Goal: Information Seeking & Learning: Learn about a topic

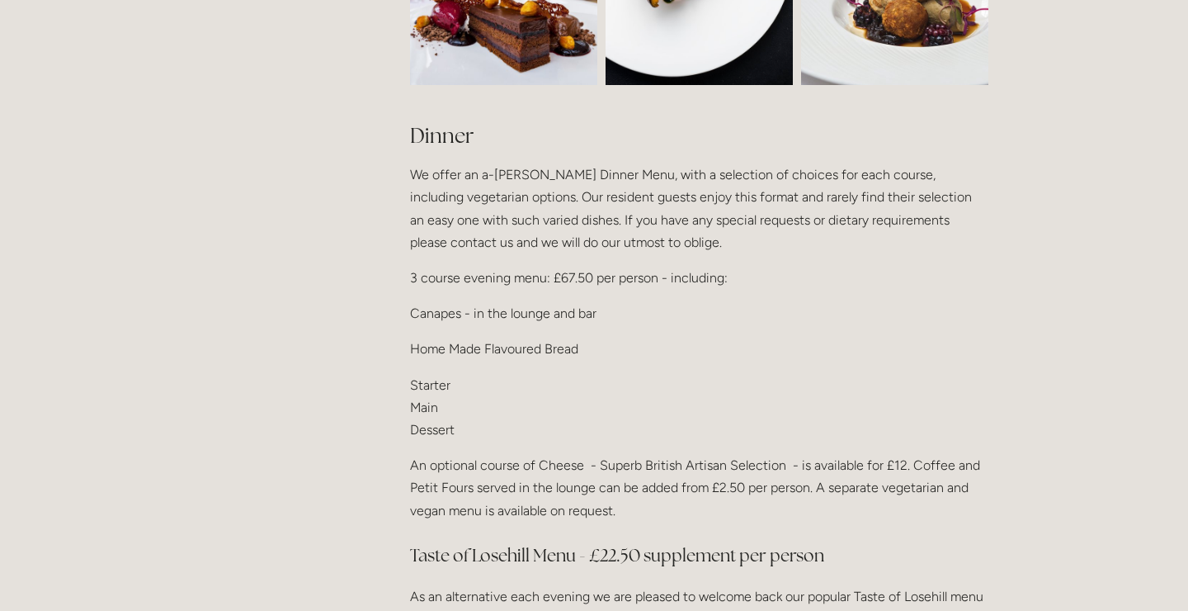
scroll to position [1888, 0]
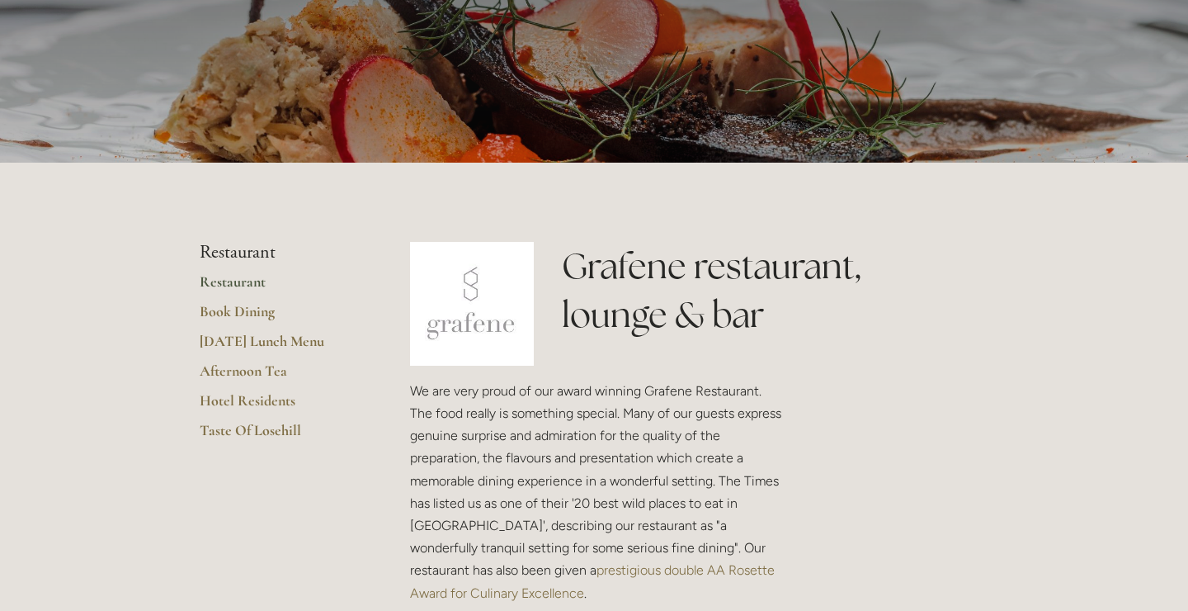
scroll to position [183, 0]
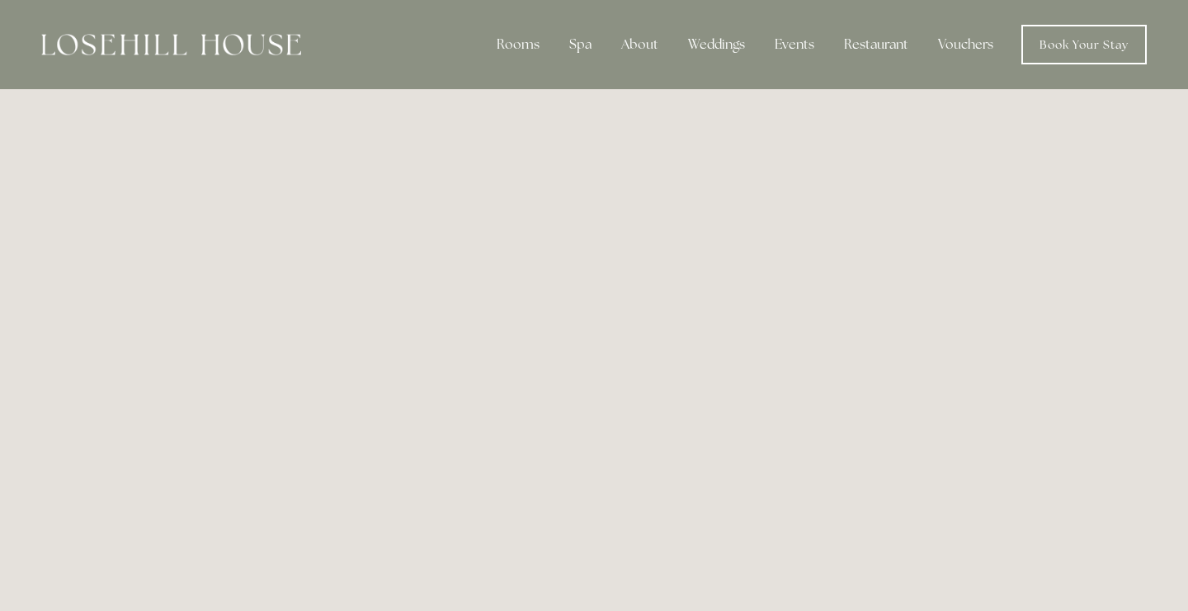
click at [125, 54] on img at bounding box center [171, 44] width 260 height 21
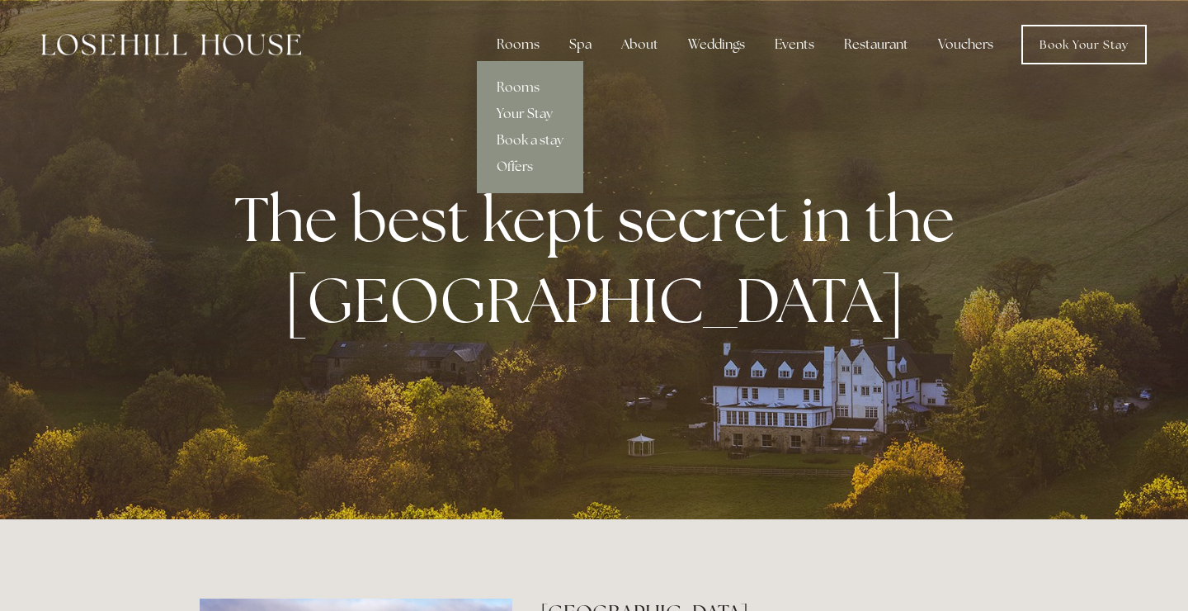
click at [528, 120] on link "Your Stay" at bounding box center [530, 114] width 106 height 26
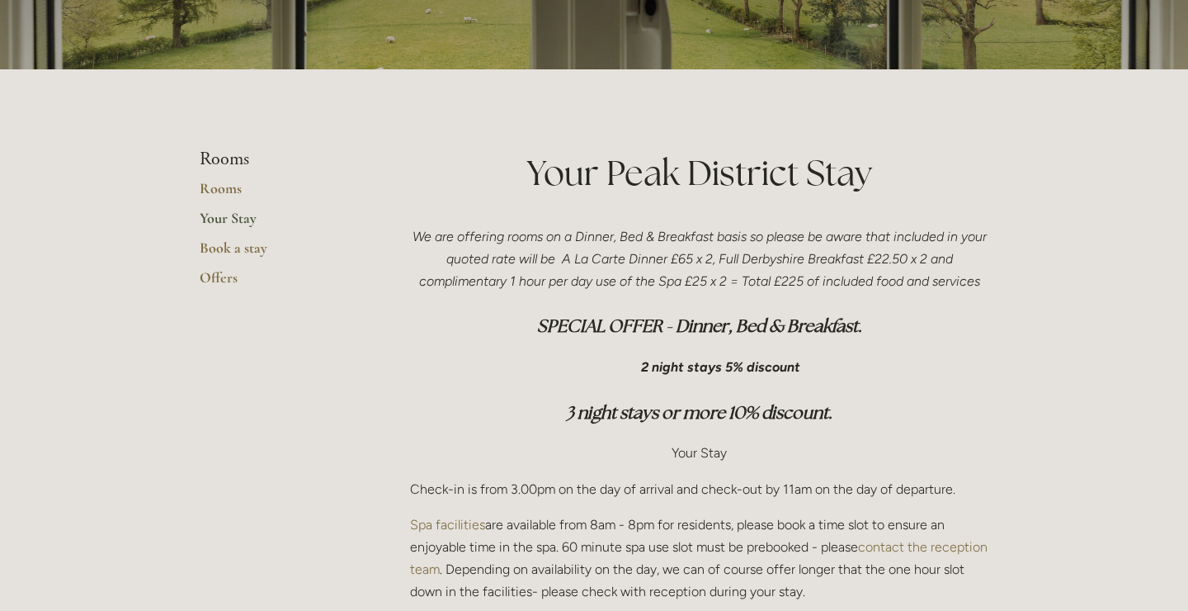
scroll to position [277, 0]
click at [988, 409] on h3 "3 night stays or more 10% discount." at bounding box center [699, 412] width 578 height 33
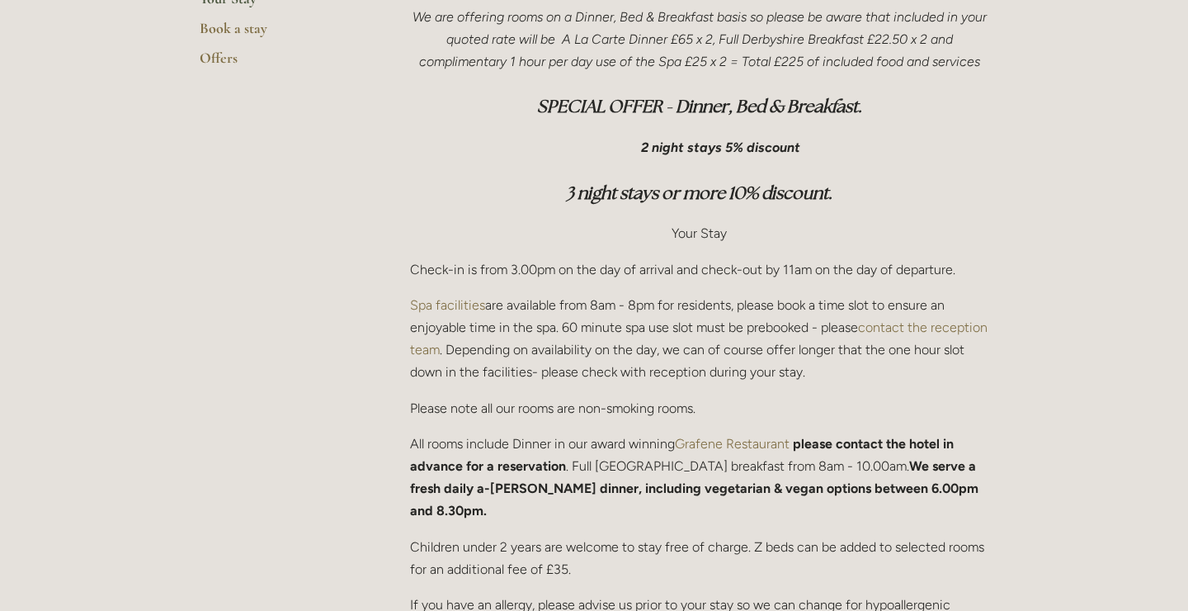
scroll to position [511, 0]
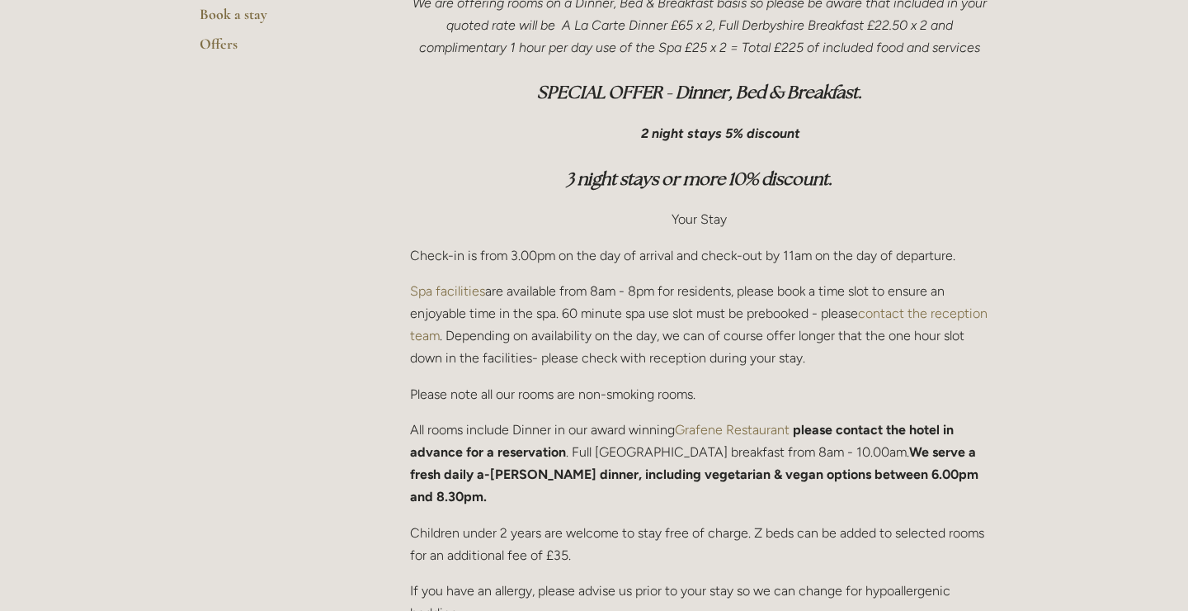
click at [989, 521] on p "Children under 2 years are welcome to stay free of charge. Z beds can be added …" at bounding box center [699, 543] width 578 height 45
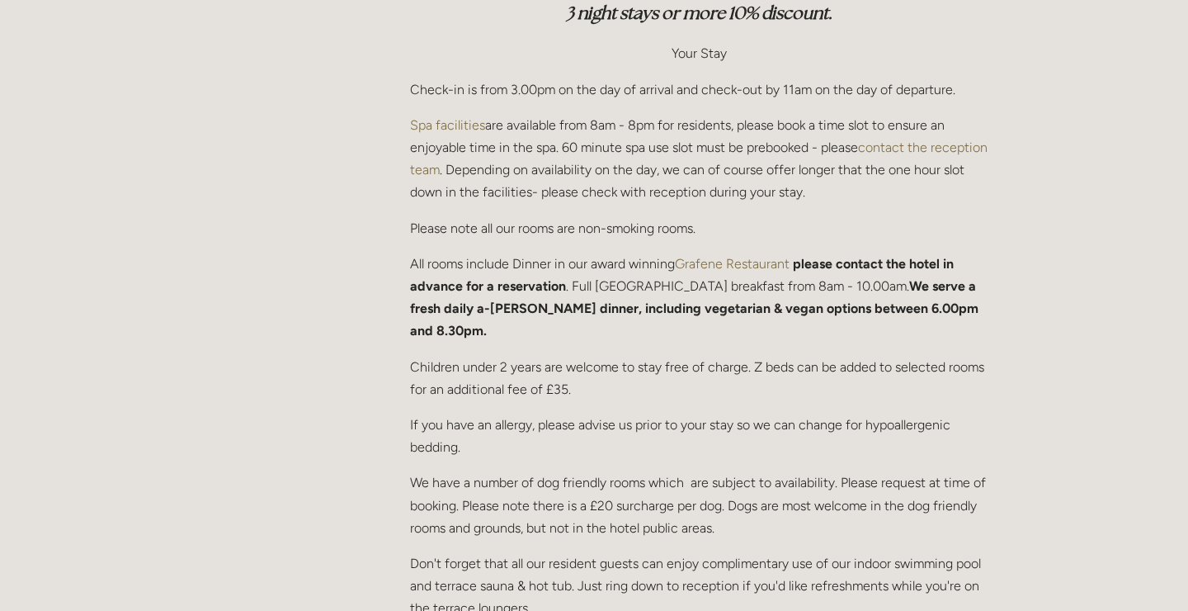
scroll to position [677, 0]
drag, startPoint x: 855, startPoint y: 541, endPoint x: 569, endPoint y: 570, distance: 287.0
click at [569, 570] on p "Don't forget that all our resident guests can enjoy complimentary use of our in…" at bounding box center [699, 586] width 578 height 68
copy p "indoor swimming pool and terrace sauna & hot tub"
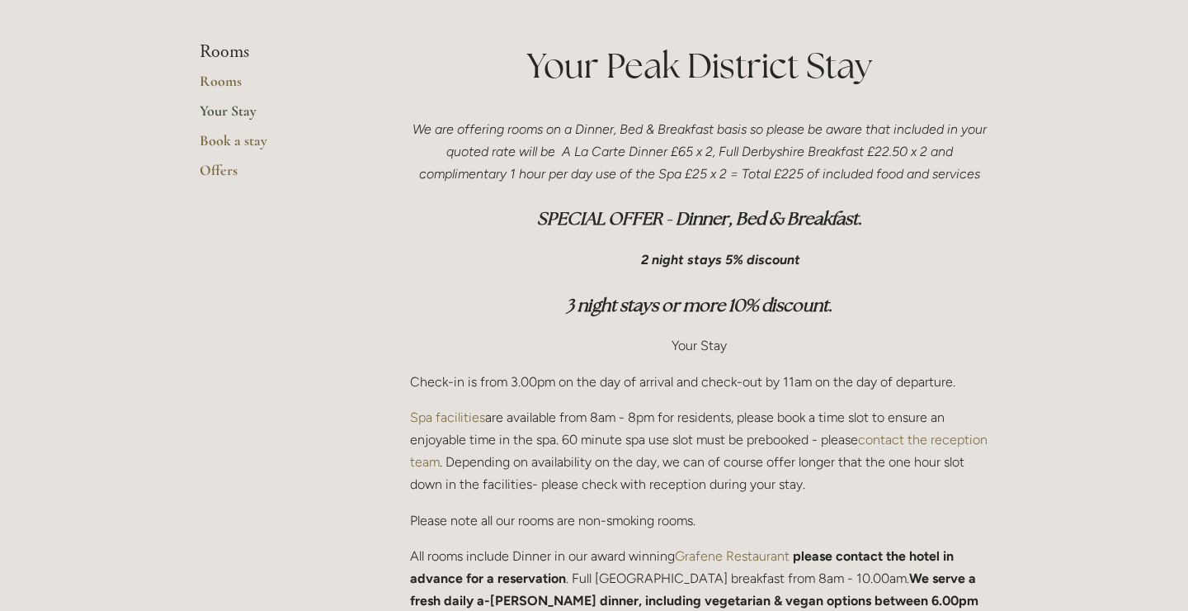
scroll to position [0, 0]
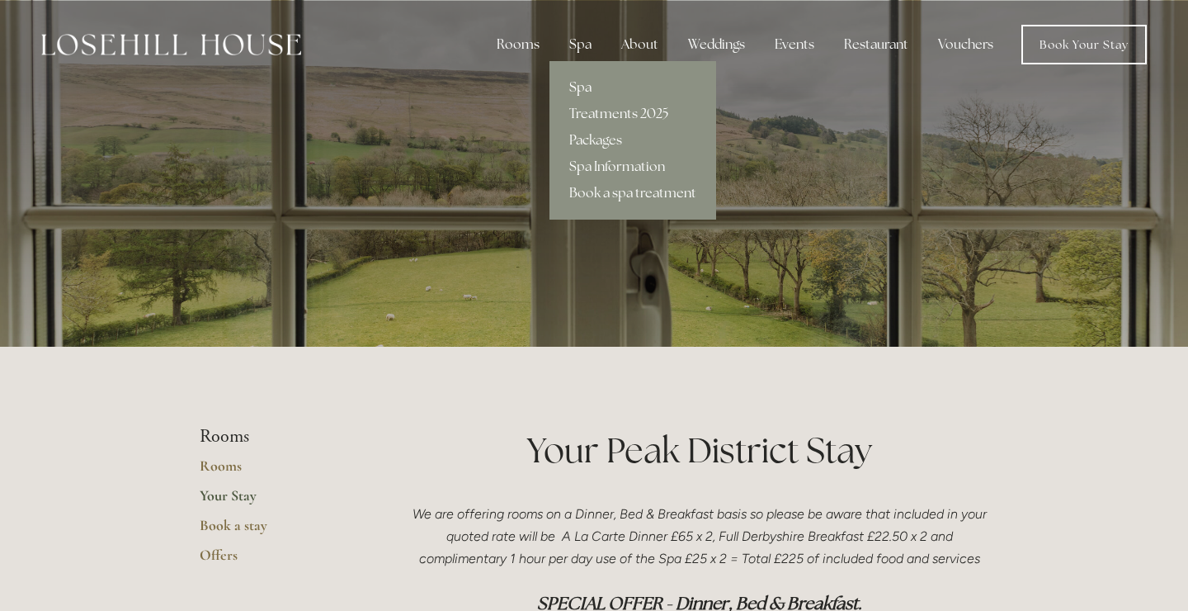
click at [587, 84] on link "Spa" at bounding box center [633, 87] width 167 height 26
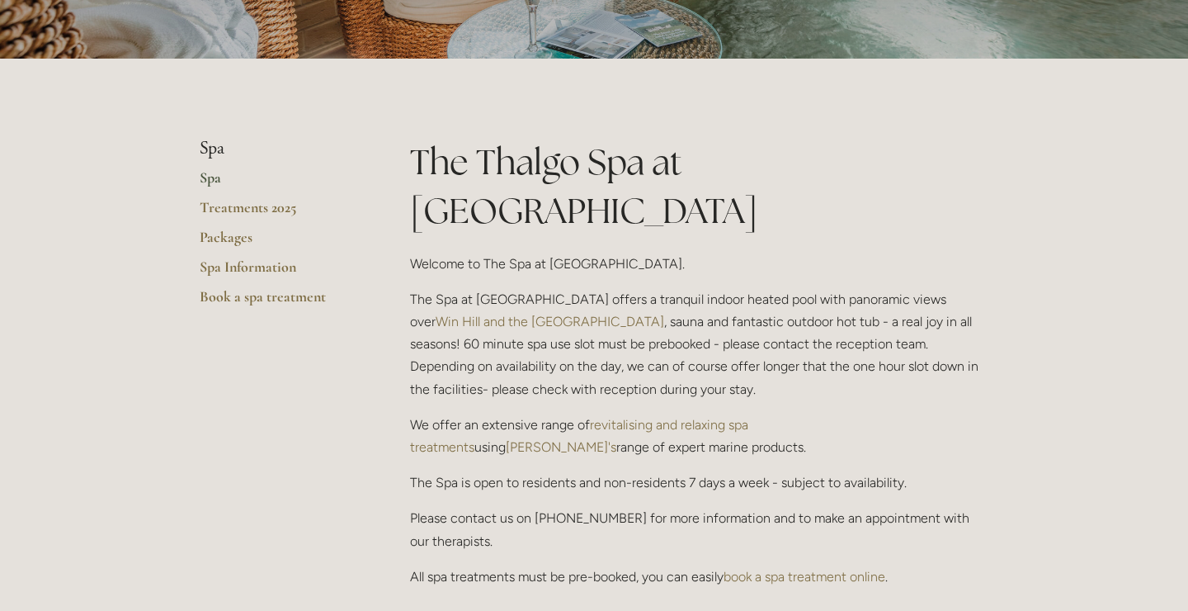
scroll to position [276, 0]
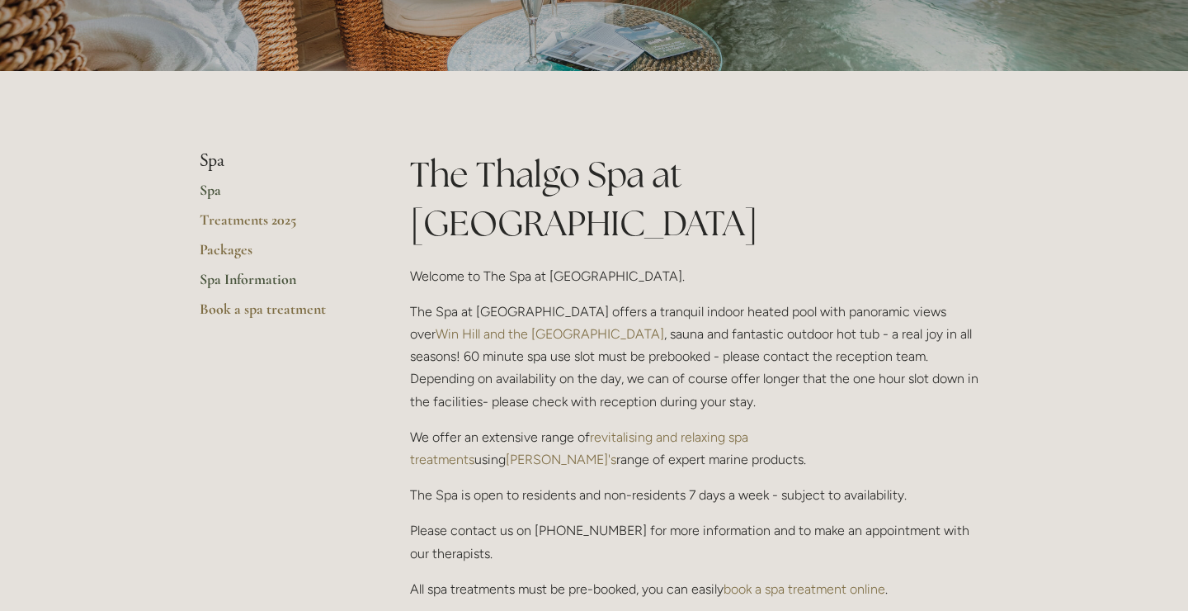
click at [256, 272] on link "Spa Information" at bounding box center [279, 285] width 158 height 30
